Goal: Task Accomplishment & Management: Use online tool/utility

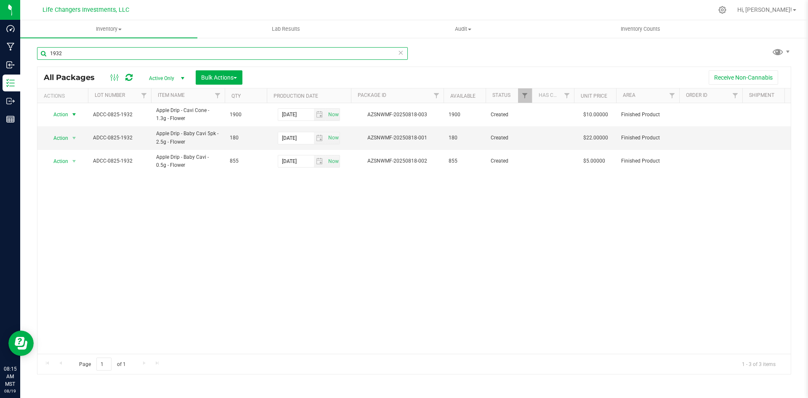
click at [85, 51] on input "1932" at bounding box center [222, 53] width 371 height 13
type input "1"
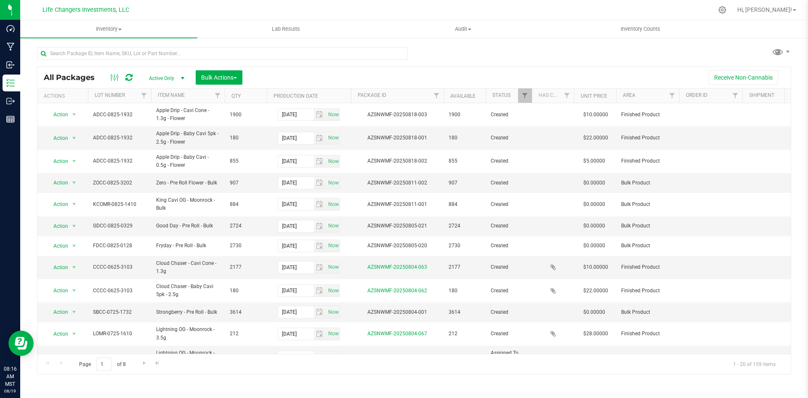
click at [273, 19] on nav "Life Changers Investments, LLC Hi, [PERSON_NAME]!" at bounding box center [414, 10] width 788 height 20
click at [277, 28] on span "Lab Results" at bounding box center [286, 29] width 51 height 8
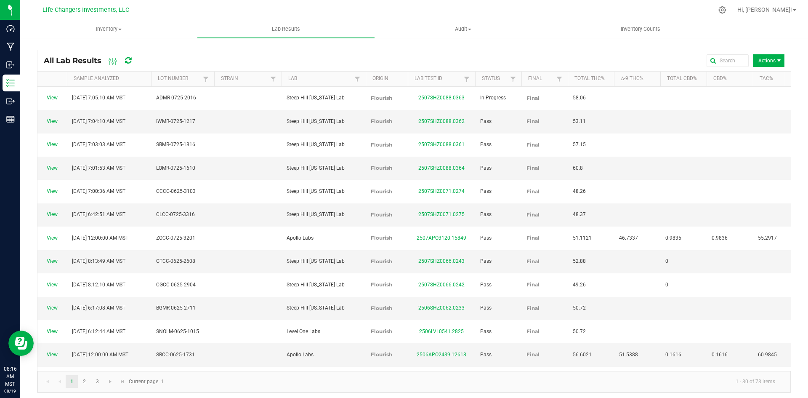
click at [758, 55] on span "Actions" at bounding box center [769, 60] width 32 height 13
click at [758, 102] on span "Record lab result" at bounding box center [763, 99] width 80 height 7
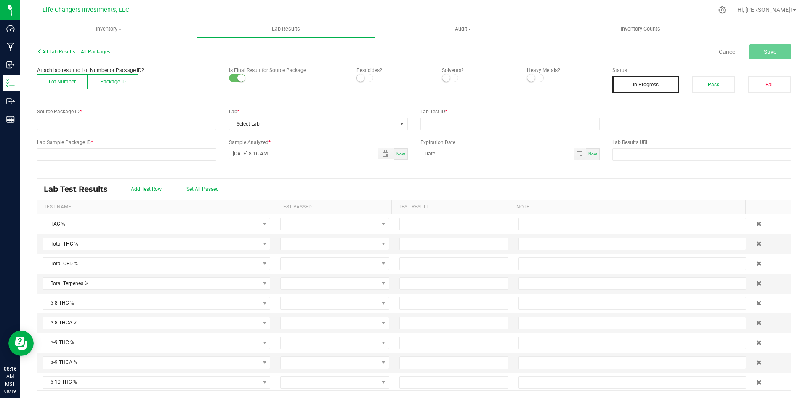
click at [61, 83] on button "Lot Number" at bounding box center [62, 81] width 51 height 15
click at [68, 124] on span at bounding box center [121, 124] width 168 height 12
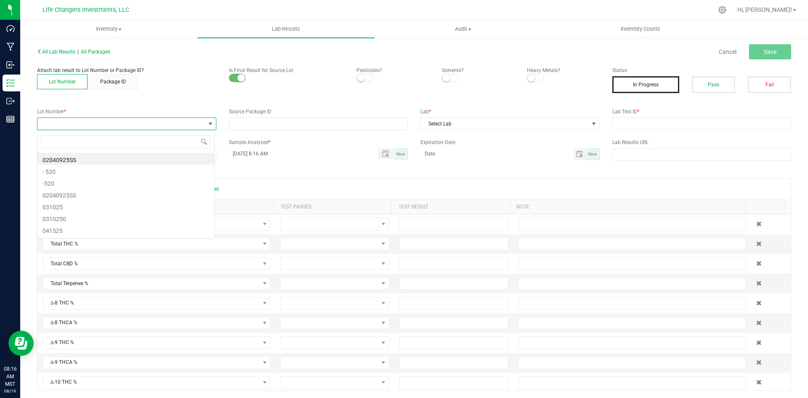
scroll to position [13, 178]
type input "1932"
click at [78, 160] on li "ADCC-0825-1932" at bounding box center [125, 159] width 177 height 12
drag, startPoint x: 362, startPoint y: 79, endPoint x: 369, endPoint y: 79, distance: 6.7
click at [365, 79] on span at bounding box center [365, 78] width 17 height 8
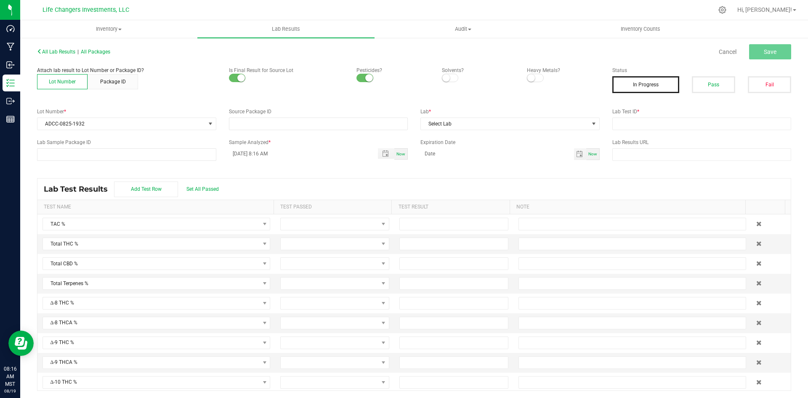
drag, startPoint x: 444, startPoint y: 75, endPoint x: 453, endPoint y: 76, distance: 8.5
click at [449, 75] on span at bounding box center [450, 78] width 17 height 8
click at [531, 80] on span at bounding box center [535, 78] width 17 height 8
click at [284, 125] on input "NO DATA FOUND" at bounding box center [318, 124] width 178 height 12
click at [469, 122] on span "Select Lab" at bounding box center [505, 124] width 168 height 12
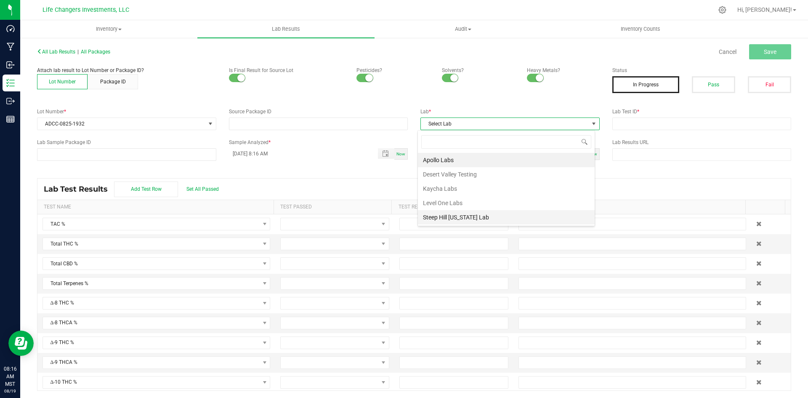
click at [464, 215] on li "Steep Hill [US_STATE] Lab" at bounding box center [506, 217] width 177 height 14
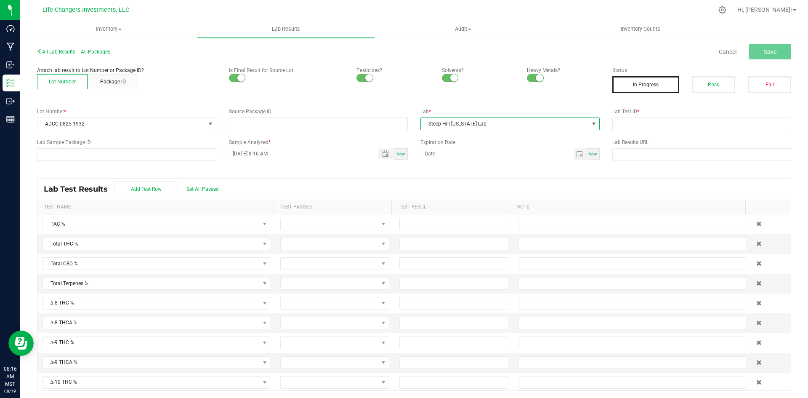
click at [657, 117] on div "Lab Test ID *" at bounding box center [702, 119] width 192 height 22
click at [657, 123] on input "text" at bounding box center [701, 123] width 179 height 13
paste input "2508SHZ0107.0433"
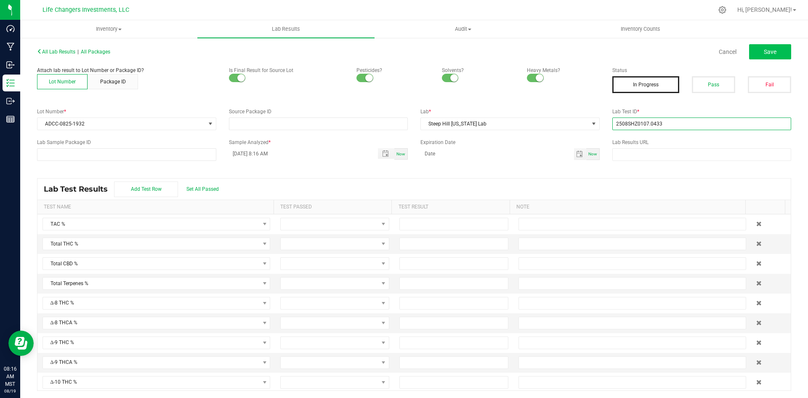
type input "2508SHZ0107.0433"
click at [764, 50] on span "Save" at bounding box center [770, 51] width 13 height 7
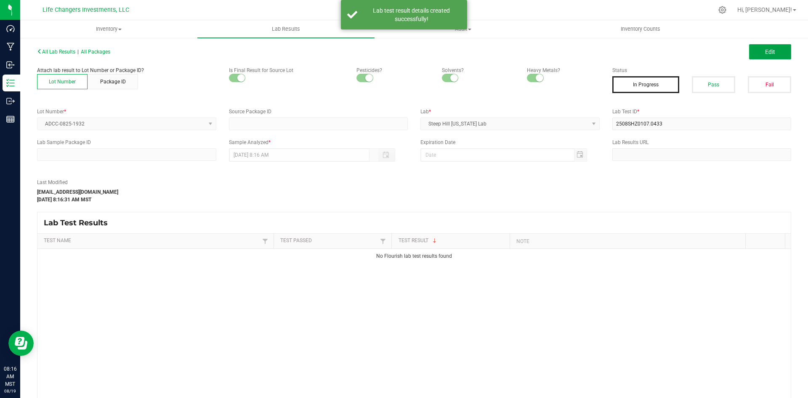
click at [765, 50] on span "Edit" at bounding box center [770, 51] width 10 height 7
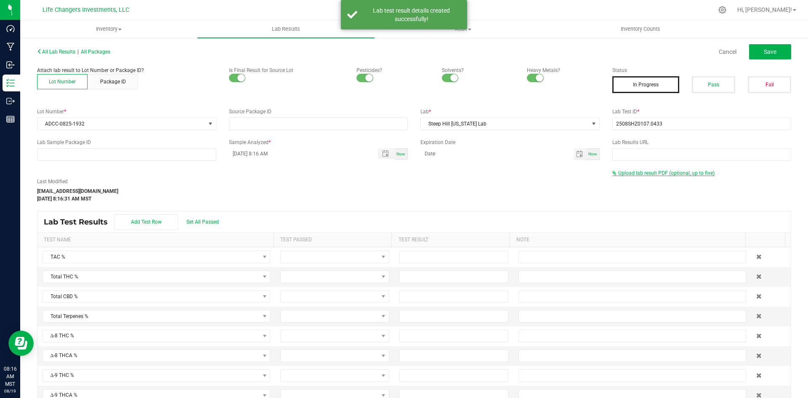
click at [654, 173] on span "Upload lab result PDF (optional, up to five)" at bounding box center [666, 173] width 96 height 6
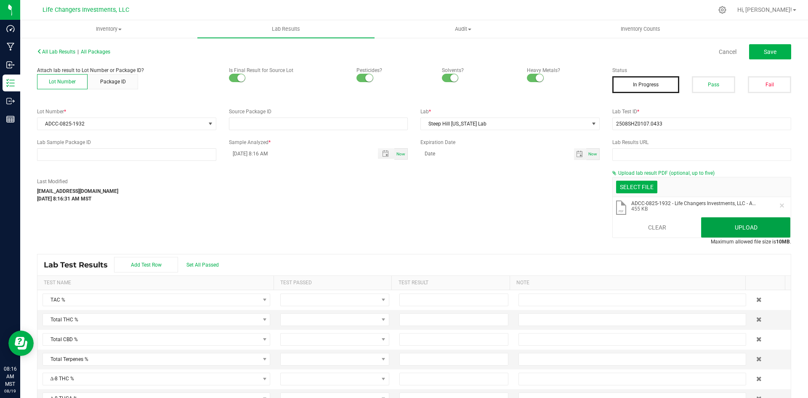
click at [751, 219] on button "Upload" at bounding box center [745, 227] width 89 height 20
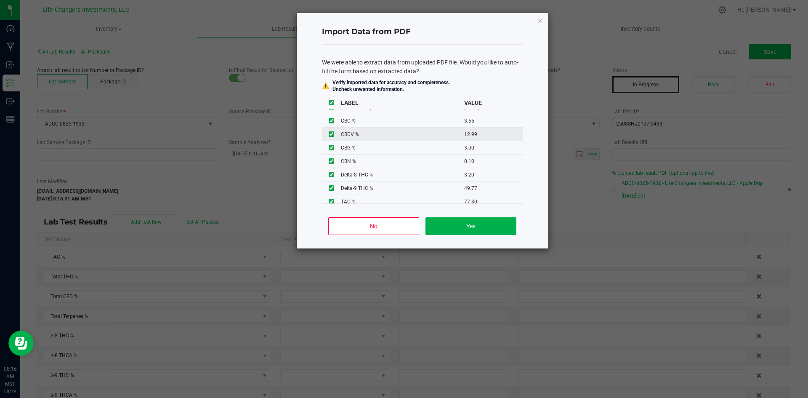
scroll to position [68, 0]
click at [494, 229] on button "Yes" at bounding box center [471, 226] width 90 height 18
type input "[DATE] 1:00 AM"
type input "77.3000"
type input "53.8900"
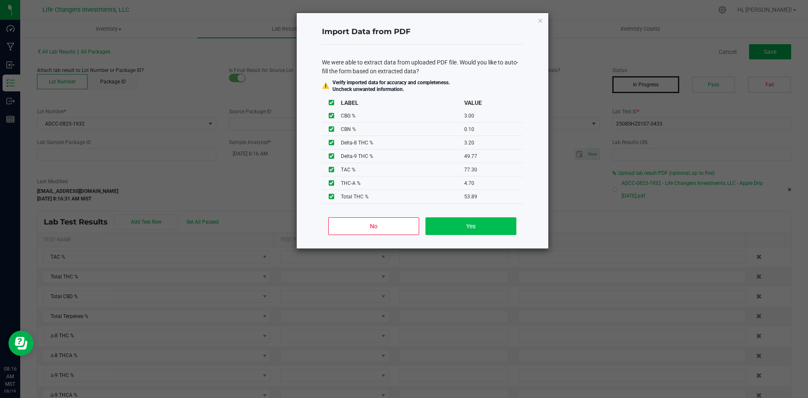
type input "3.2000"
type input "49.7700"
type input "4.7000"
type input "3.5500"
type input "12.9900"
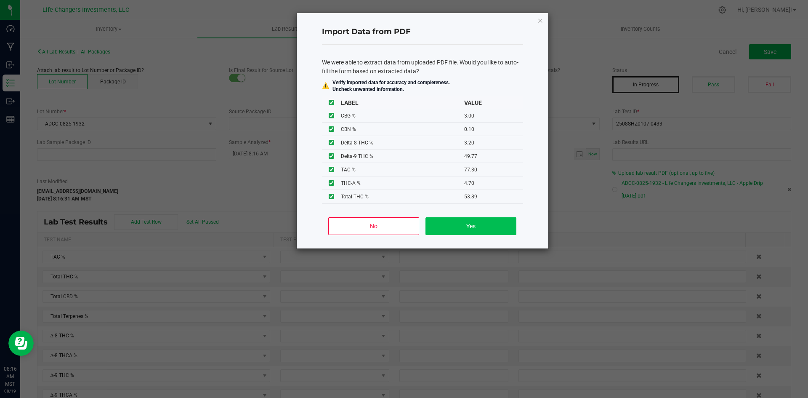
type input "3.0000"
type input "0.1000"
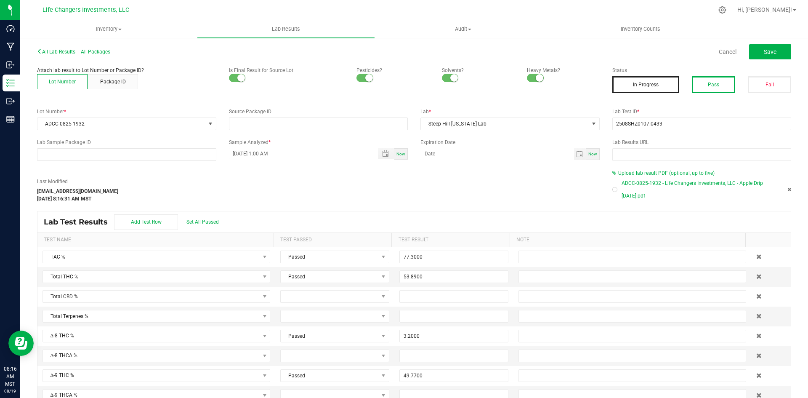
click at [697, 85] on button "Pass" at bounding box center [713, 84] width 43 height 17
click at [766, 53] on span "Save" at bounding box center [770, 51] width 13 height 7
type input "3.2000"
type input "49.7700"
type input "4.7000"
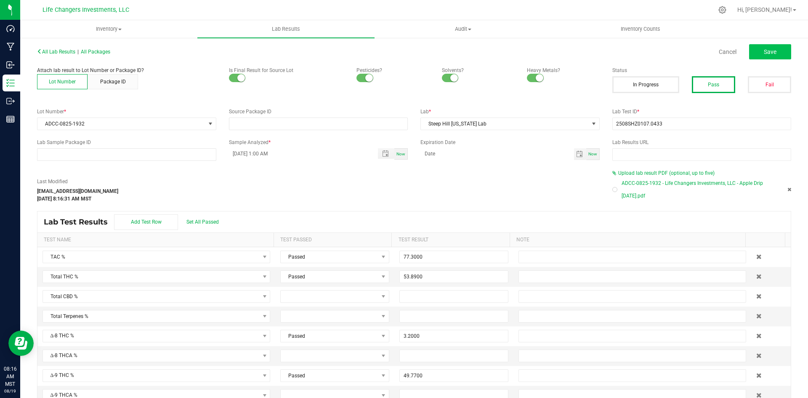
type input "3.5500"
type input "12.9900"
type input "3.0000"
type input "0.1000"
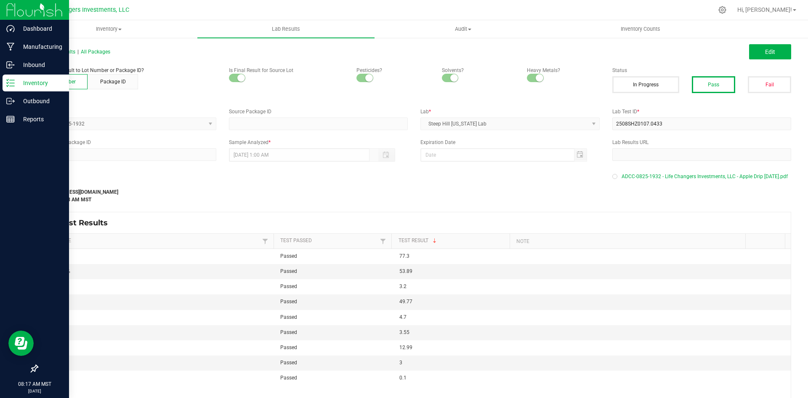
click at [42, 81] on p "Inventory" at bounding box center [40, 83] width 51 height 10
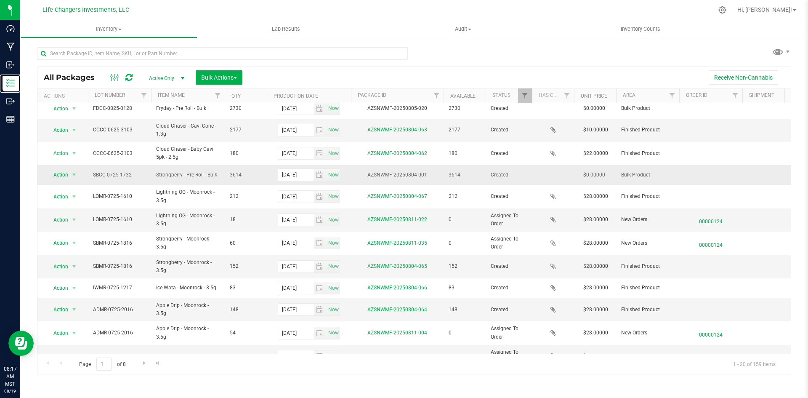
scroll to position [197, 0]
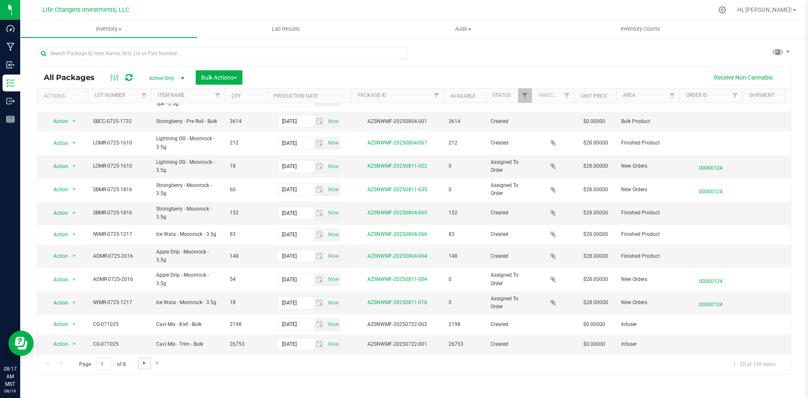
click at [144, 360] on span "Go to the next page" at bounding box center [144, 362] width 7 height 7
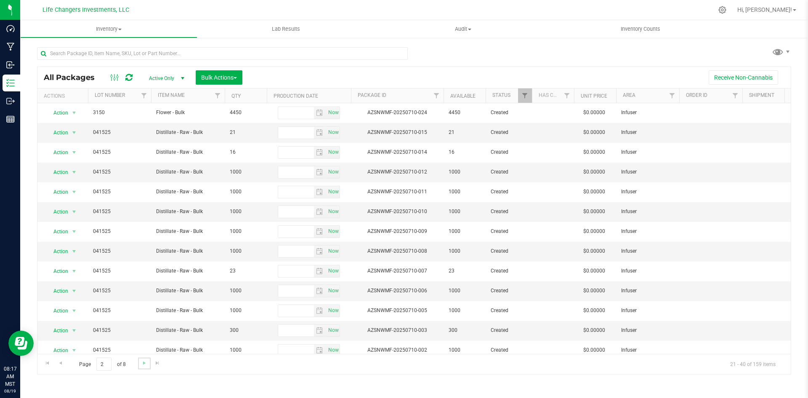
click at [139, 362] on link "Go to the next page" at bounding box center [144, 362] width 12 height 11
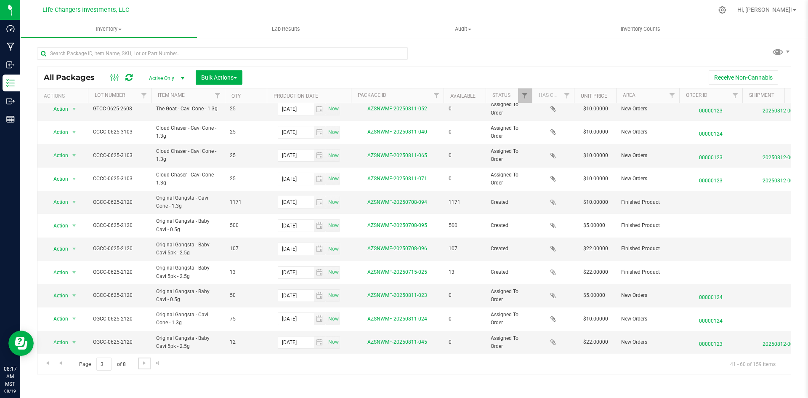
scroll to position [211, 0]
click at [141, 364] on span "Go to the next page" at bounding box center [144, 362] width 7 height 7
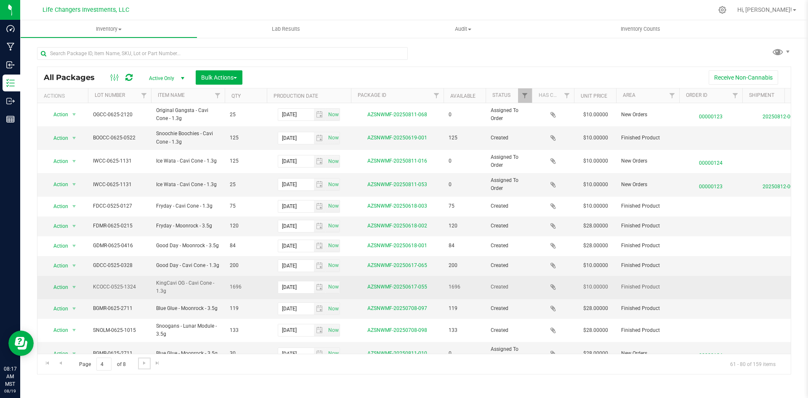
scroll to position [197, 0]
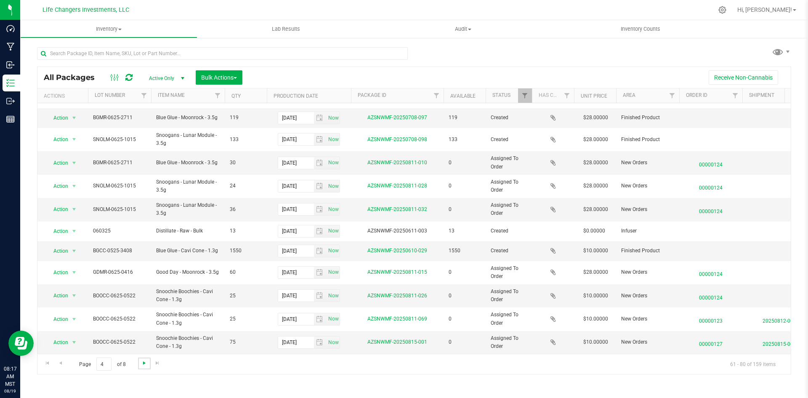
click at [147, 361] on span "Go to the next page" at bounding box center [144, 362] width 7 height 7
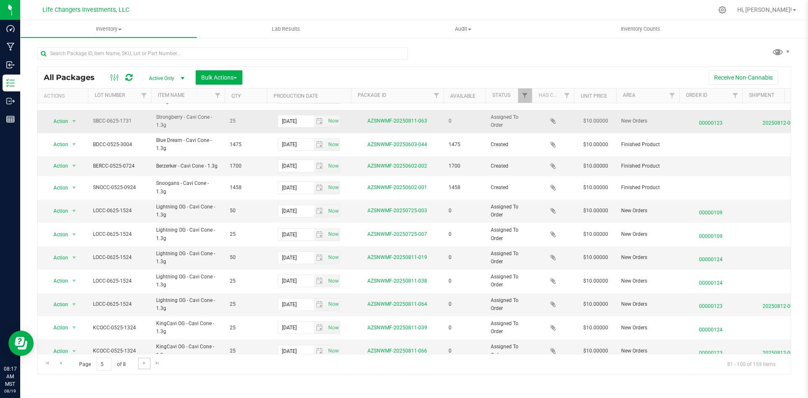
scroll to position [215, 0]
